Goal: Information Seeking & Learning: Compare options

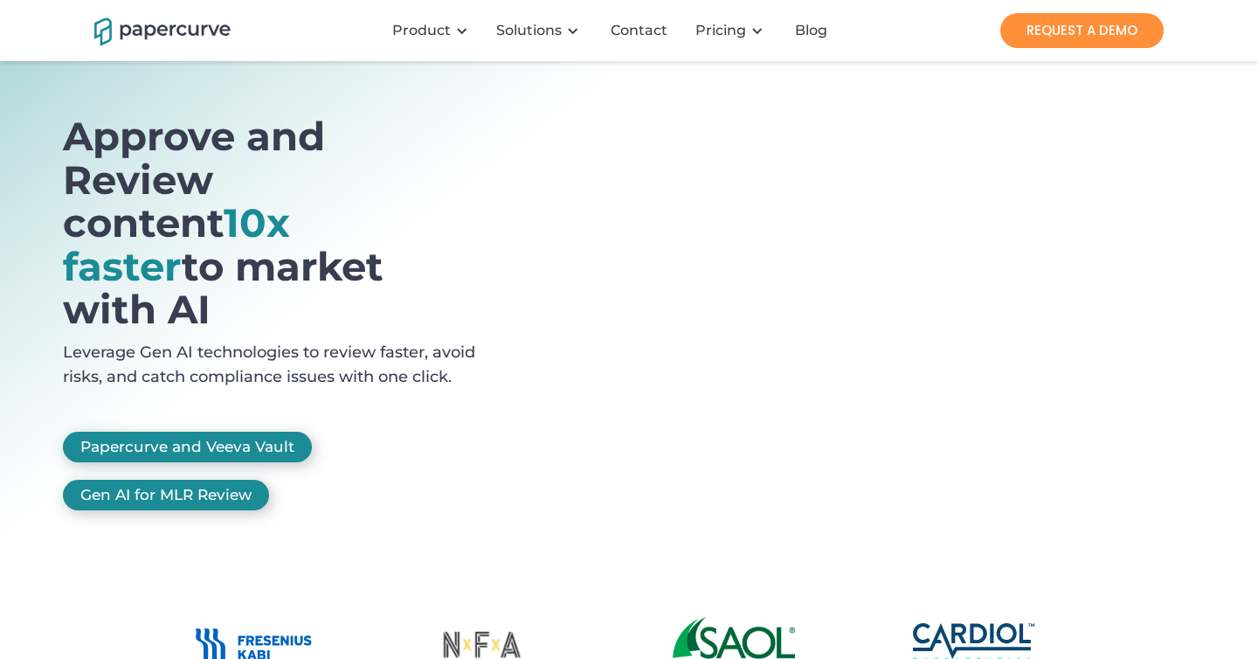
scroll to position [40, 0]
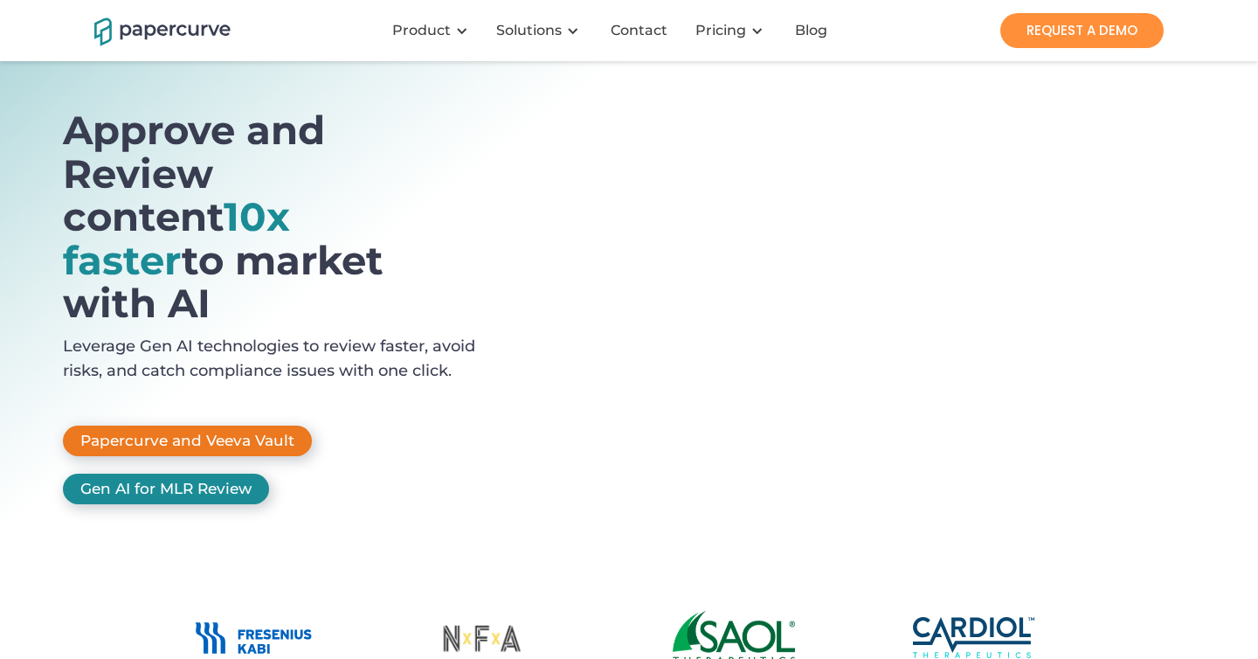
click at [233, 425] on link "Papercurve and Veeva Vault" at bounding box center [187, 440] width 249 height 31
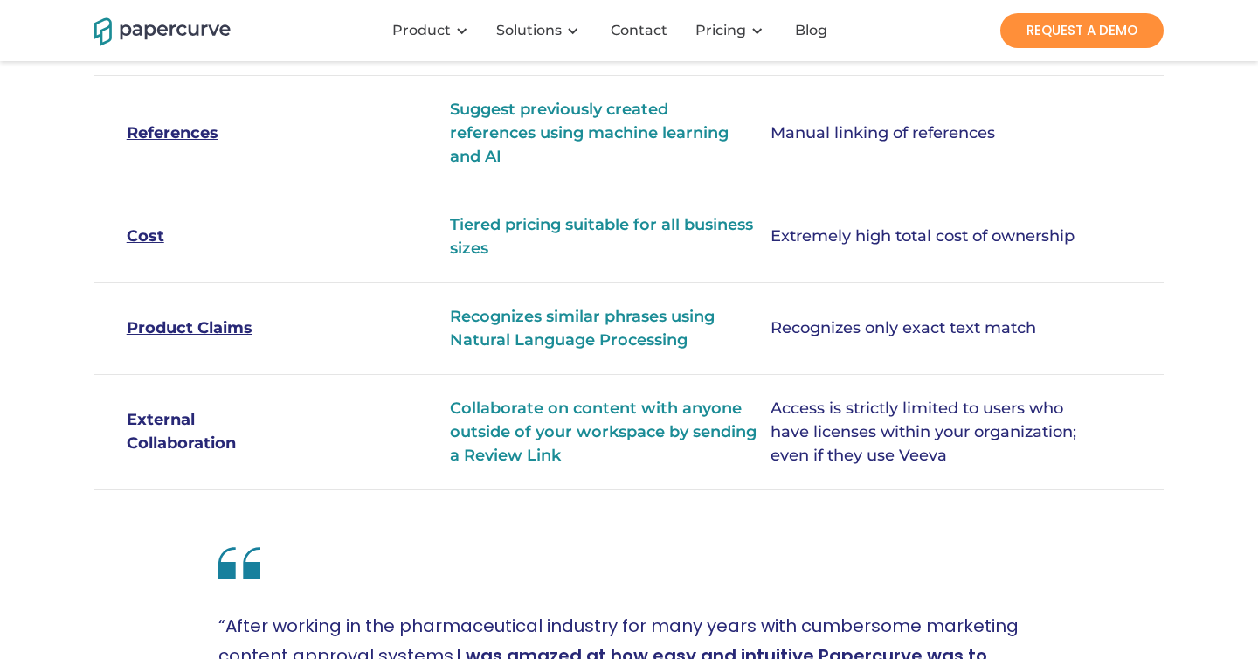
scroll to position [1154, 0]
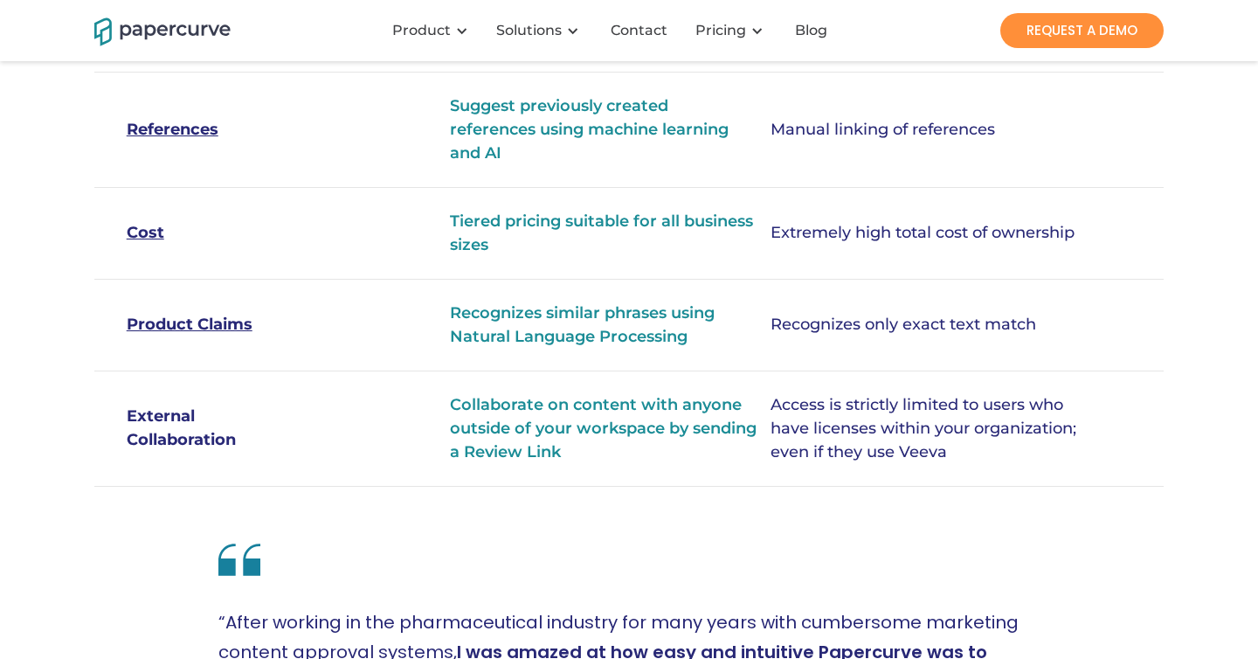
click at [151, 221] on link "Cost" at bounding box center [210, 233] width 167 height 24
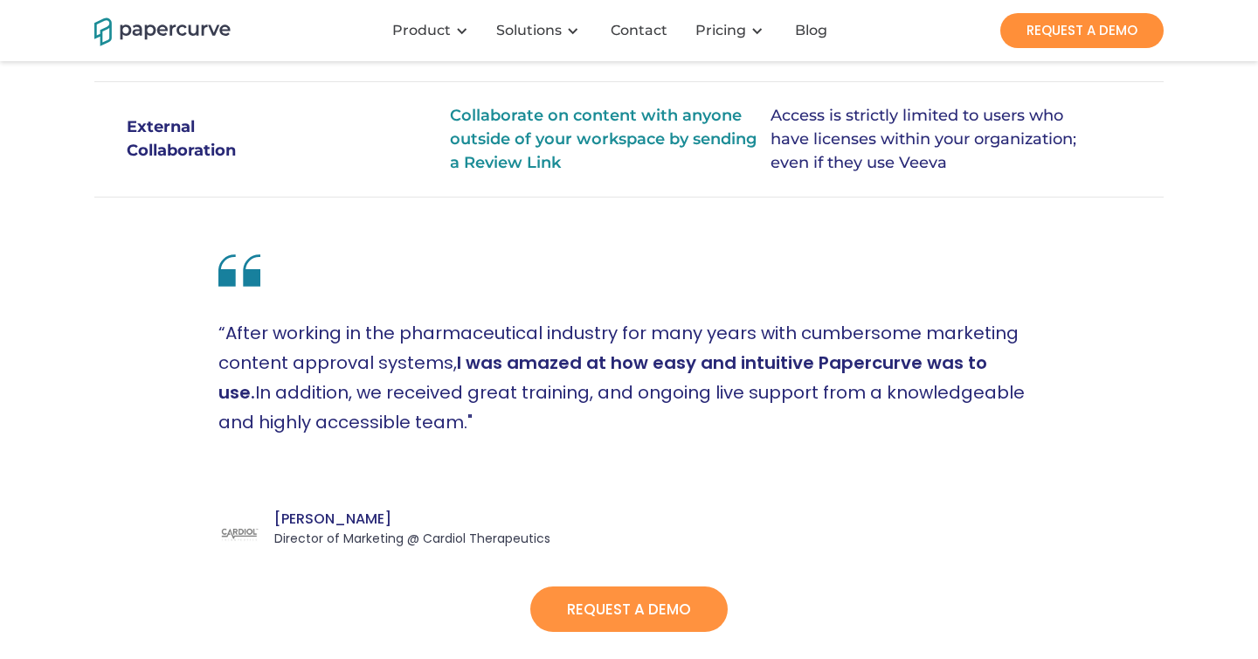
scroll to position [1446, 0]
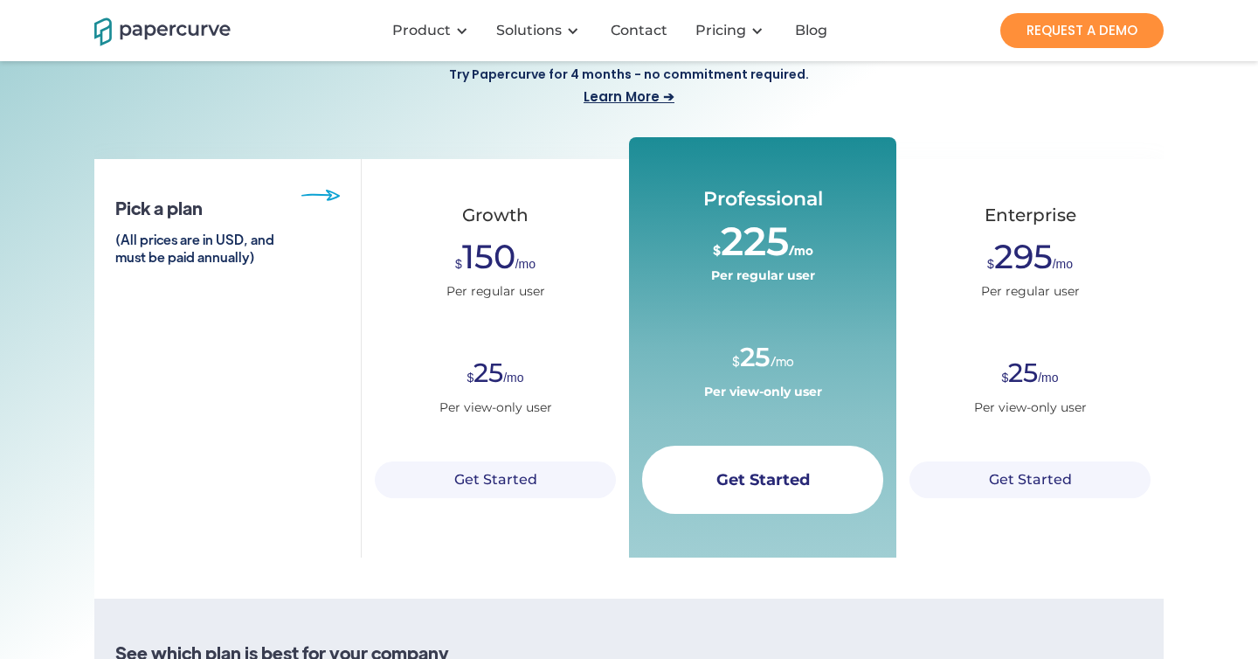
scroll to position [312, 0]
